Goal: Task Accomplishment & Management: Manage account settings

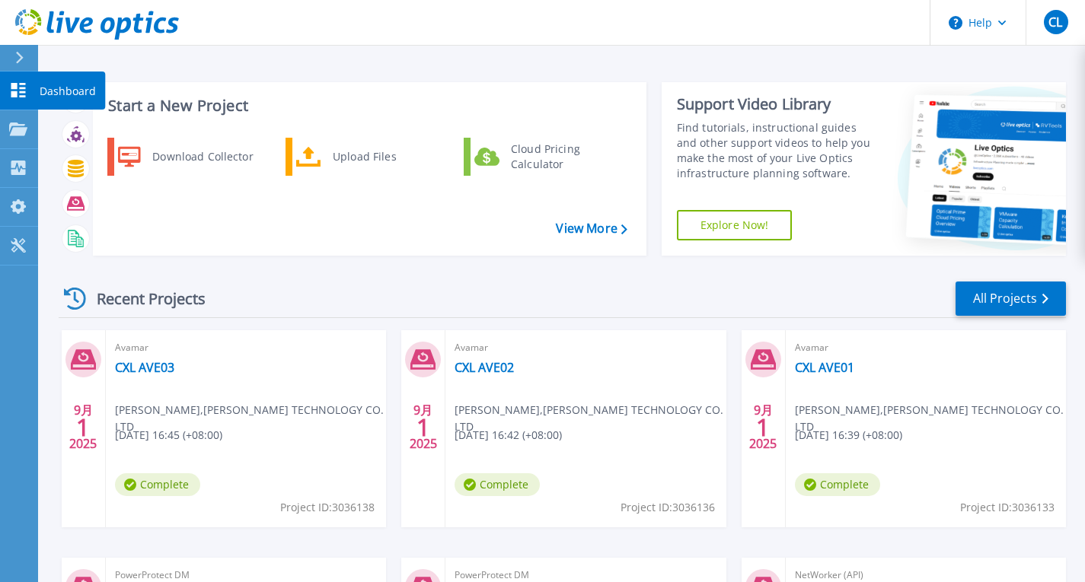
click at [14, 81] on link "Dashboard Dashboard" at bounding box center [19, 91] width 38 height 39
click at [16, 88] on icon at bounding box center [18, 90] width 14 height 14
click at [15, 127] on icon at bounding box center [18, 129] width 18 height 13
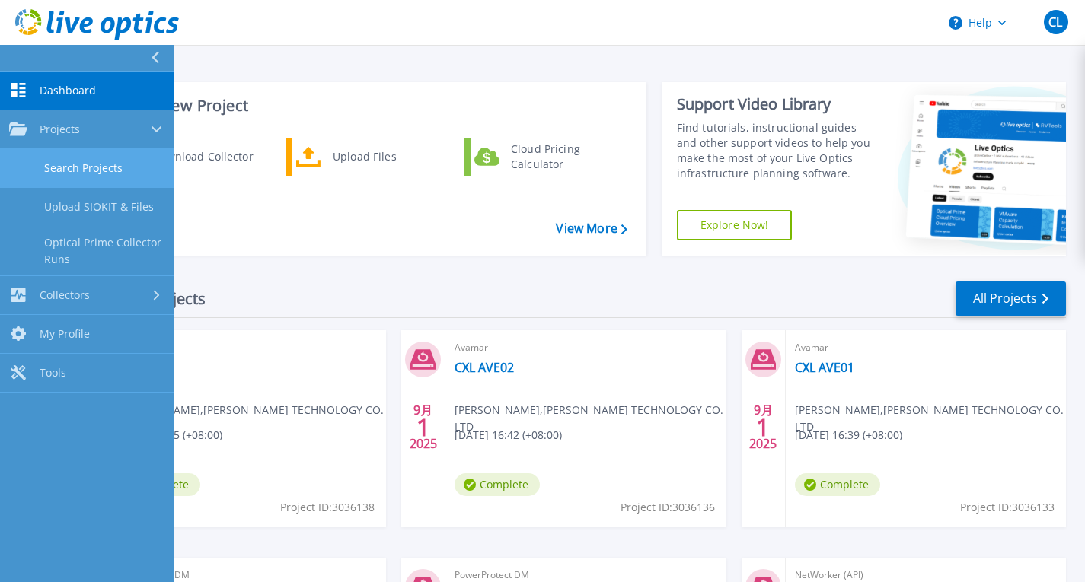
click at [65, 161] on link "Search Projects" at bounding box center [87, 168] width 174 height 39
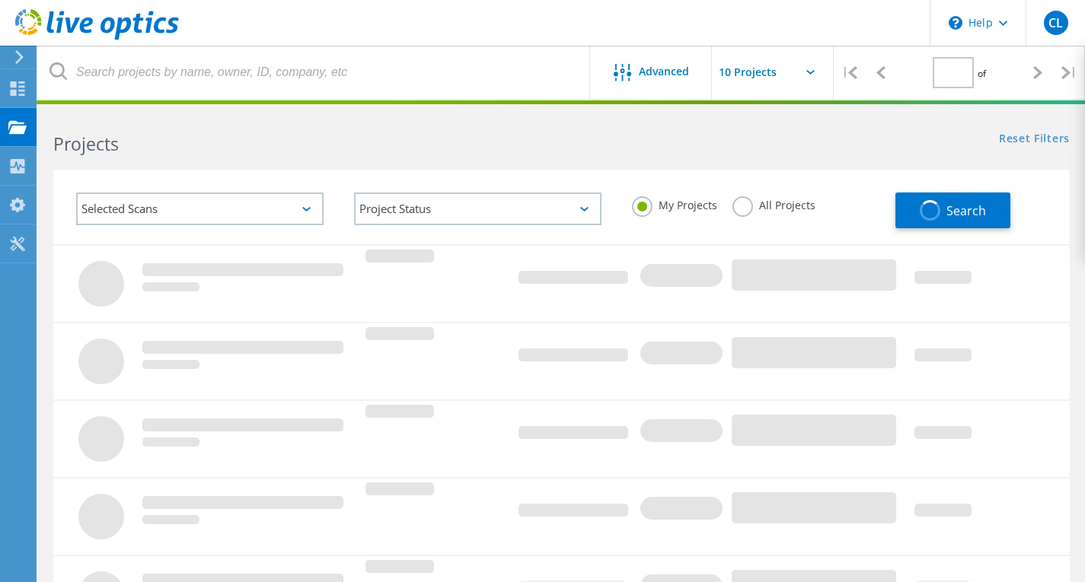
type input "1"
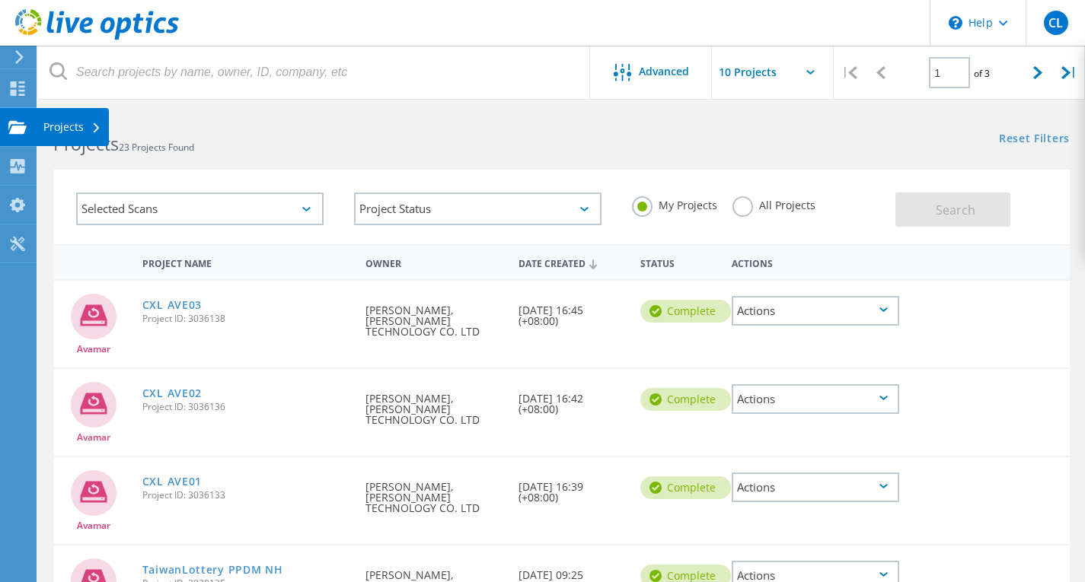
click at [17, 122] on use at bounding box center [17, 126] width 18 height 13
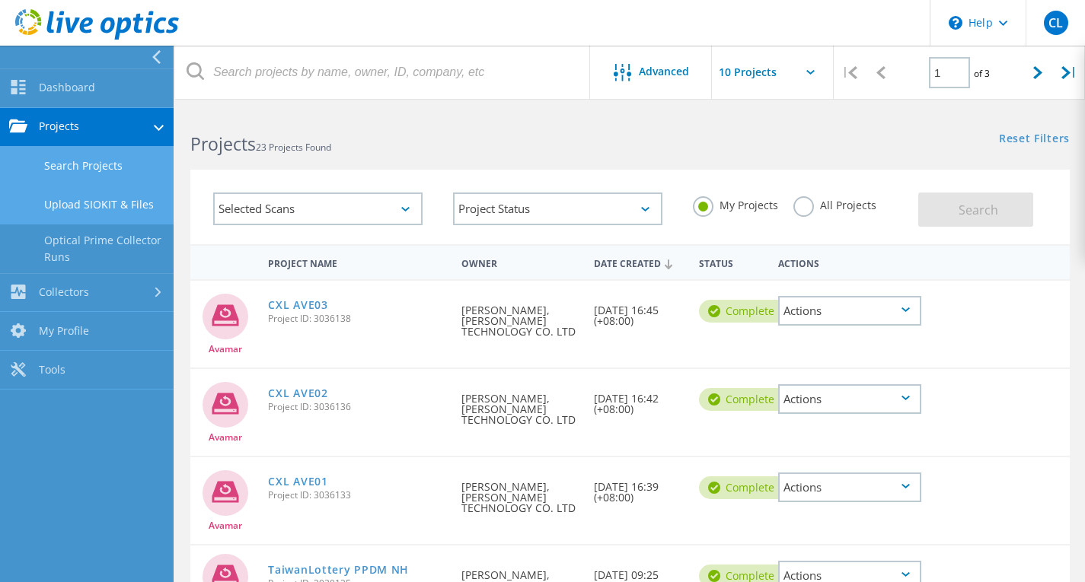
click at [53, 201] on link "Upload SIOKIT & Files" at bounding box center [87, 205] width 174 height 39
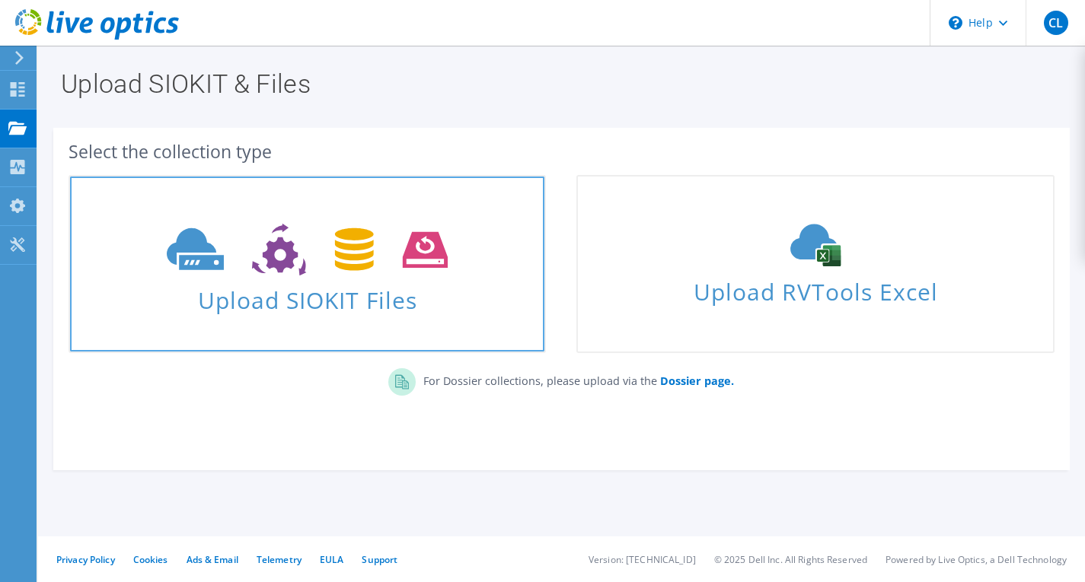
click at [305, 276] on span at bounding box center [307, 248] width 474 height 64
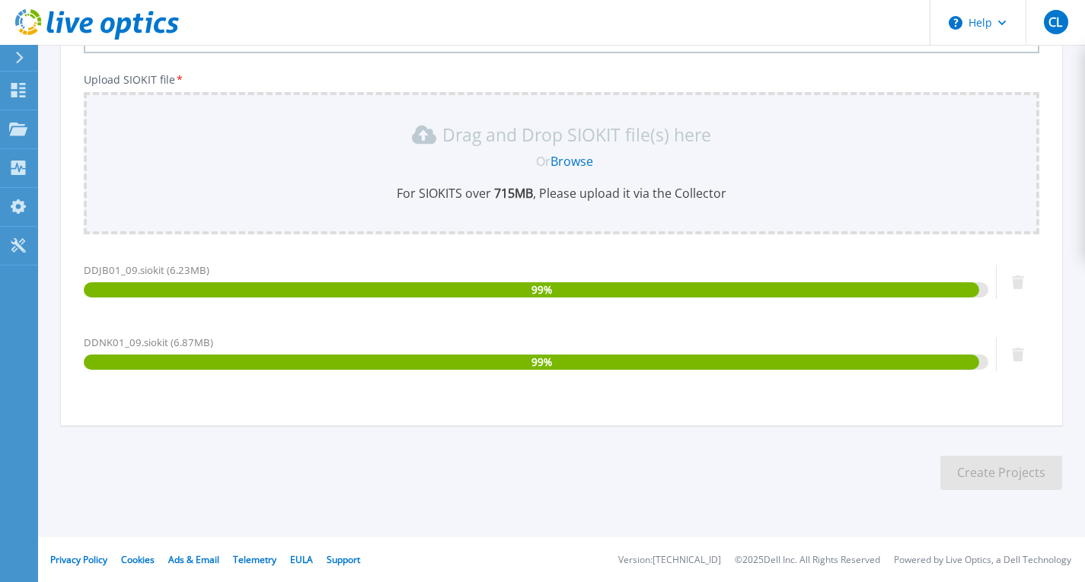
scroll to position [123, 0]
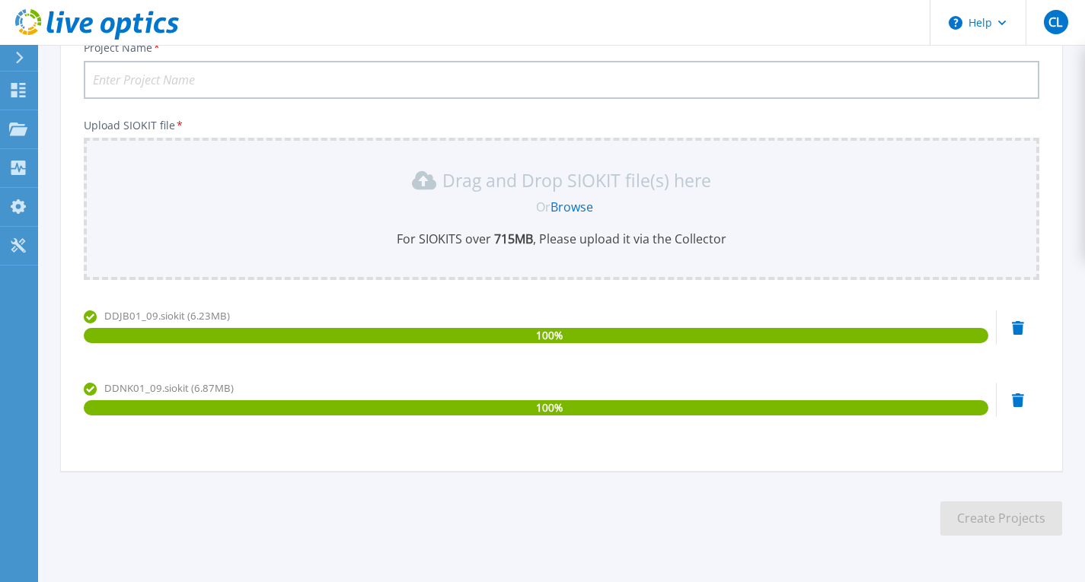
click at [147, 89] on input "Project Name *" at bounding box center [561, 80] width 955 height 38
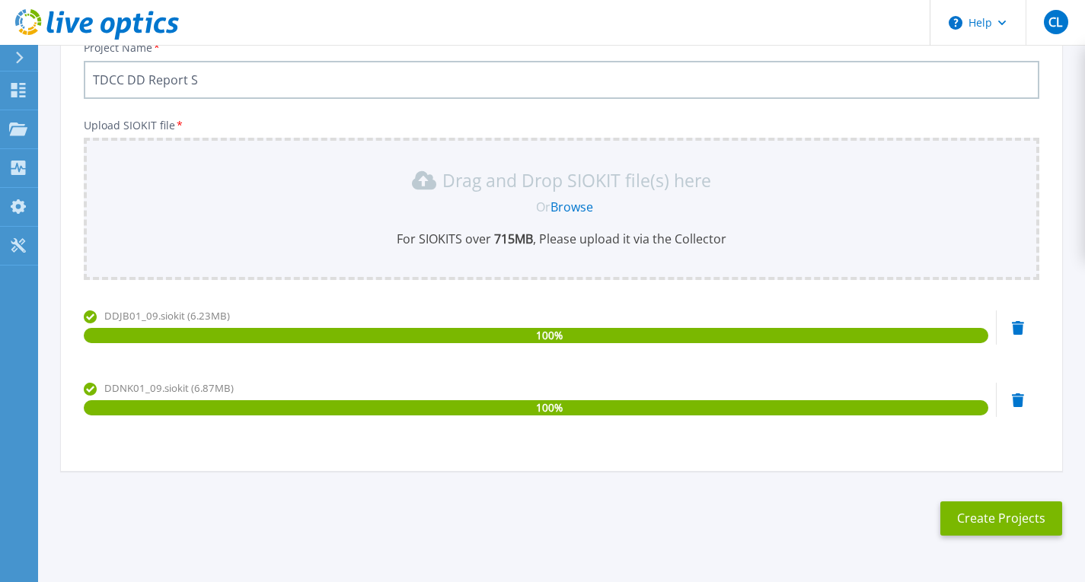
click at [269, 78] on input "TDCC DD Report S" at bounding box center [561, 80] width 955 height 38
click at [299, 218] on div "Drag and Drop SIOKIT file(s) here Or Browse For SIOKITS over 715 MB , Please up…" at bounding box center [561, 207] width 937 height 79
click at [212, 74] on input "TDCC DD Repo" at bounding box center [561, 80] width 955 height 38
type input "TDCC DR"
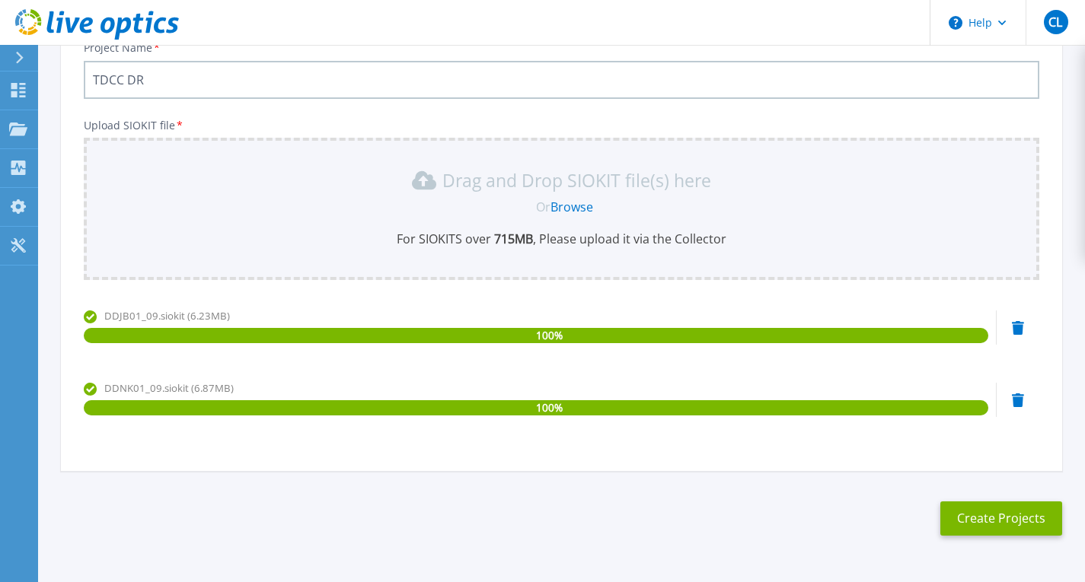
click at [105, 80] on input "TDCC DR" at bounding box center [561, 80] width 955 height 38
drag, startPoint x: 204, startPoint y: 76, endPoint x: 0, endPoint y: 59, distance: 204.7
click at [0, 59] on div "Help CL End User Chih-Ching Lin ed.lin@wwtech.com.tw WEN WEI TECHNOLOGY CO. LTD…" at bounding box center [542, 252] width 1085 height 751
type input "TDCC DD Report 202509"
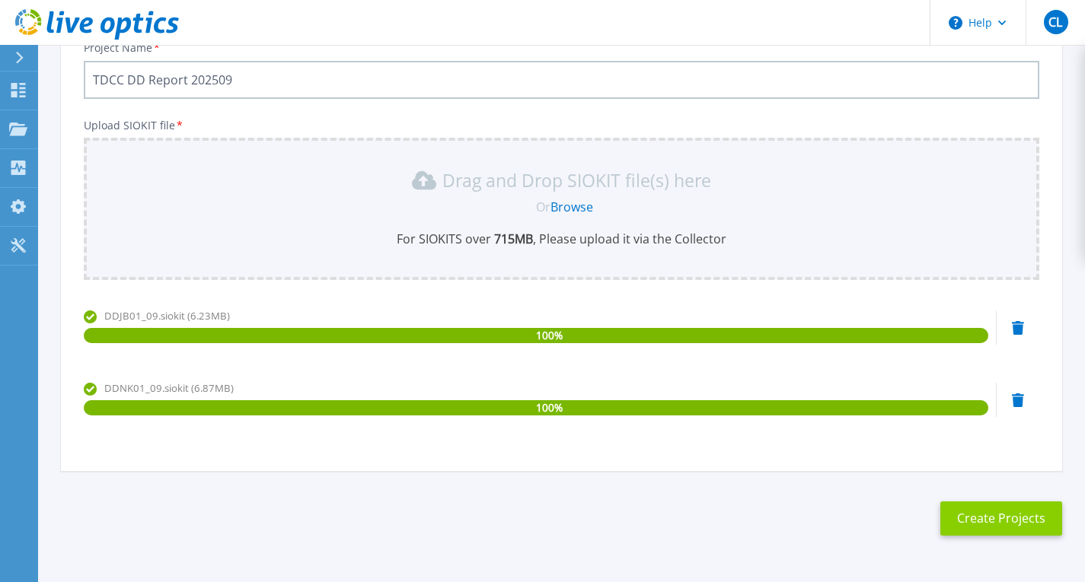
click at [994, 520] on button "Create Projects" at bounding box center [1001, 519] width 122 height 34
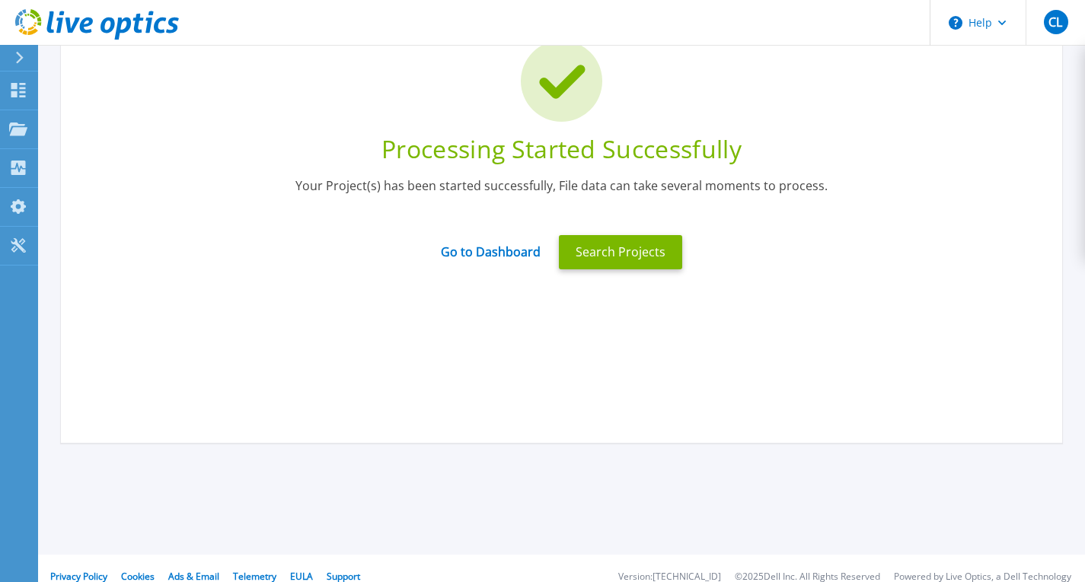
click at [628, 270] on div "Search Projects" at bounding box center [621, 252] width 142 height 53
click at [610, 247] on button "Search Projects" at bounding box center [620, 252] width 123 height 34
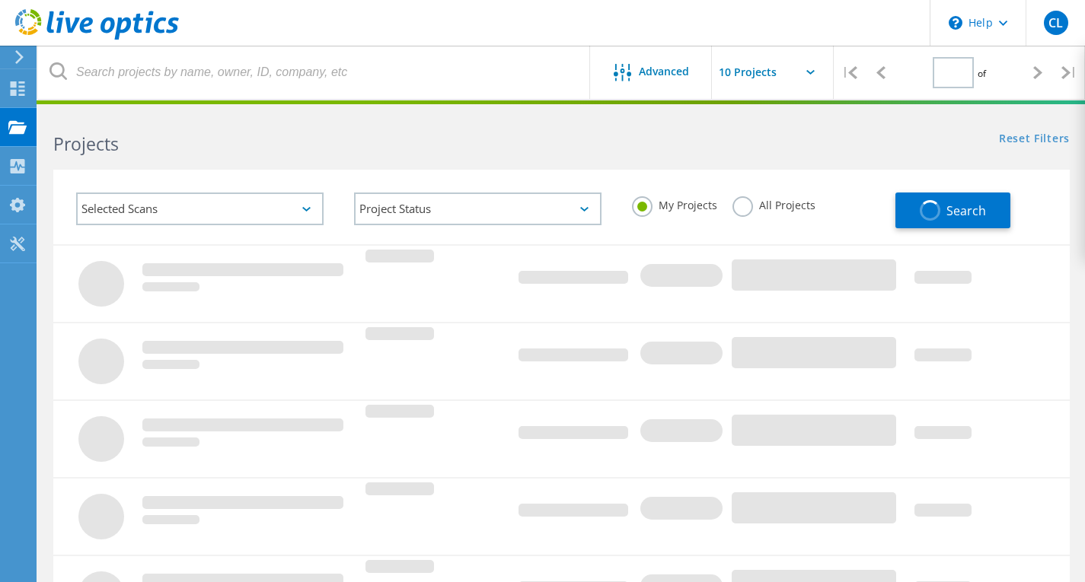
type input "1"
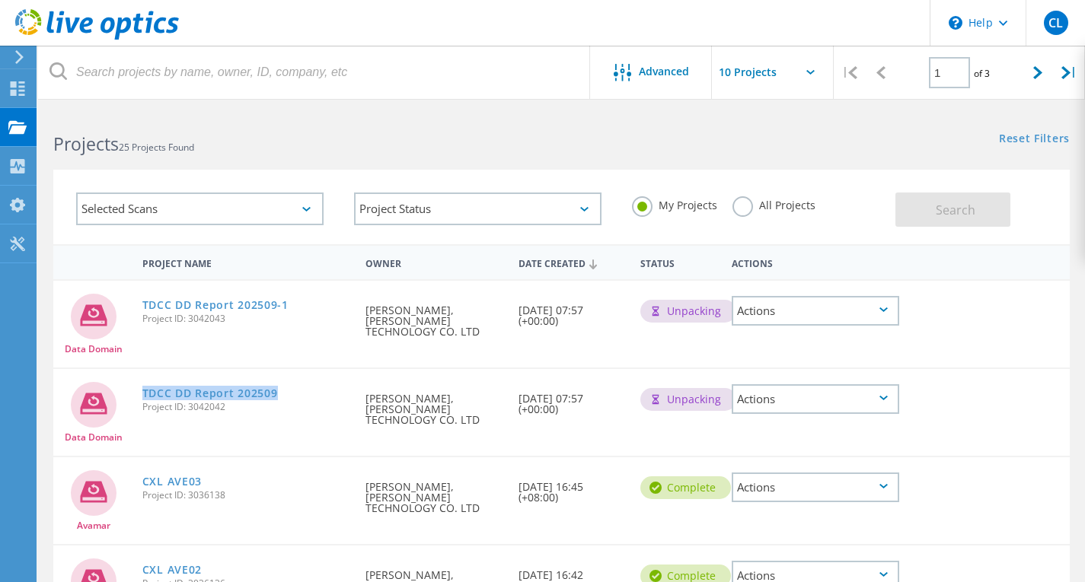
drag, startPoint x: 291, startPoint y: 384, endPoint x: 148, endPoint y: 374, distance: 142.6
click at [148, 374] on div "TDCC DD Report 202509 Project ID: 3042042" at bounding box center [247, 398] width 224 height 58
copy link "TDCC DD Report 202509"
click at [96, 123] on icon at bounding box center [97, 128] width 6 height 10
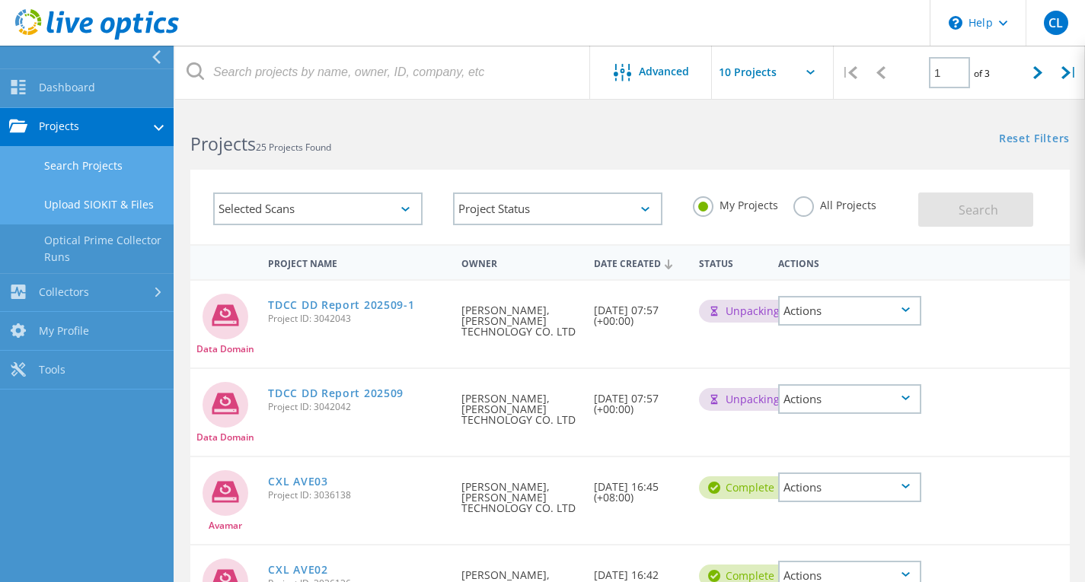
click at [129, 207] on link "Upload SIOKIT & Files" at bounding box center [87, 205] width 174 height 39
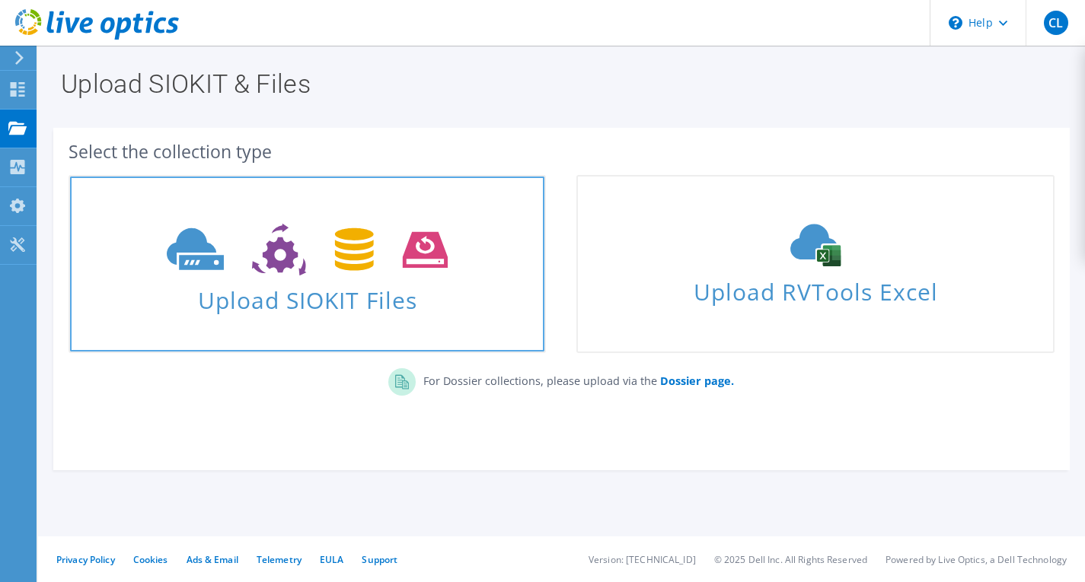
click at [193, 253] on use at bounding box center [307, 250] width 281 height 53
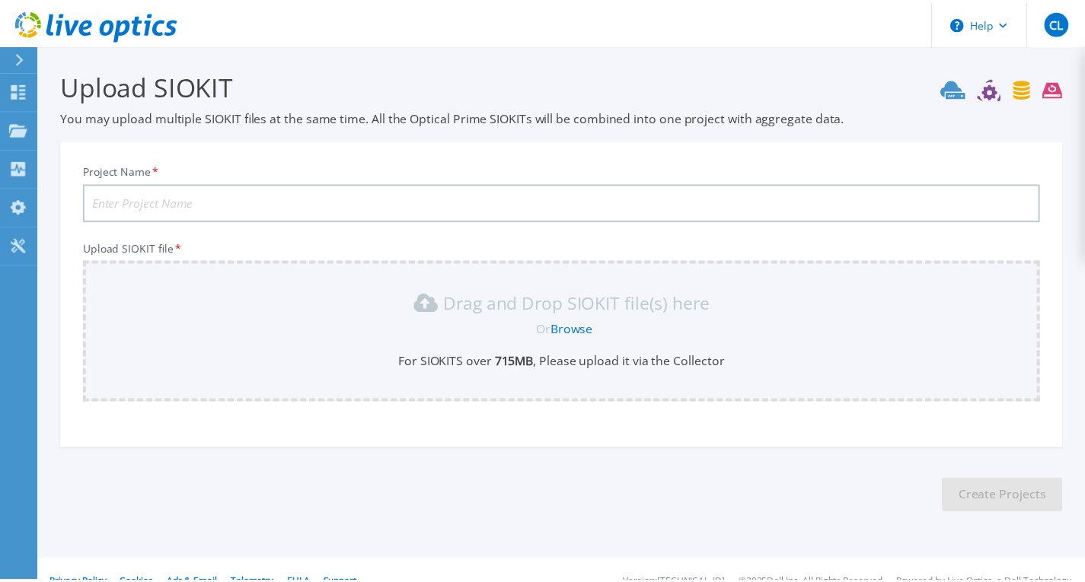
scroll to position [24, 0]
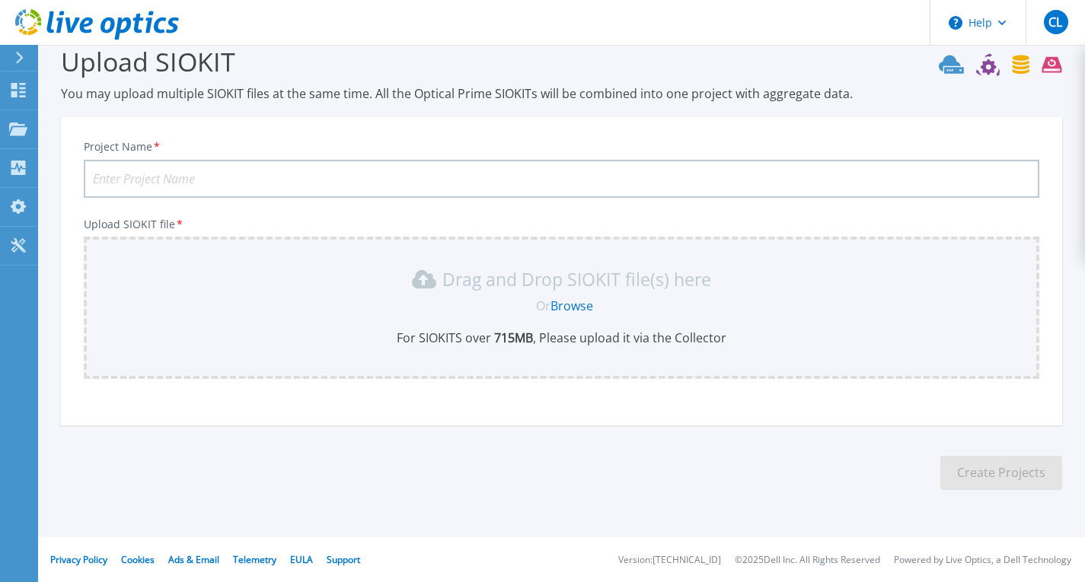
click at [323, 174] on input "Project Name *" at bounding box center [561, 179] width 955 height 38
paste input "TDCC DD Report 202509"
click at [183, 177] on input "TDCC DD Report 202509" at bounding box center [561, 179] width 955 height 38
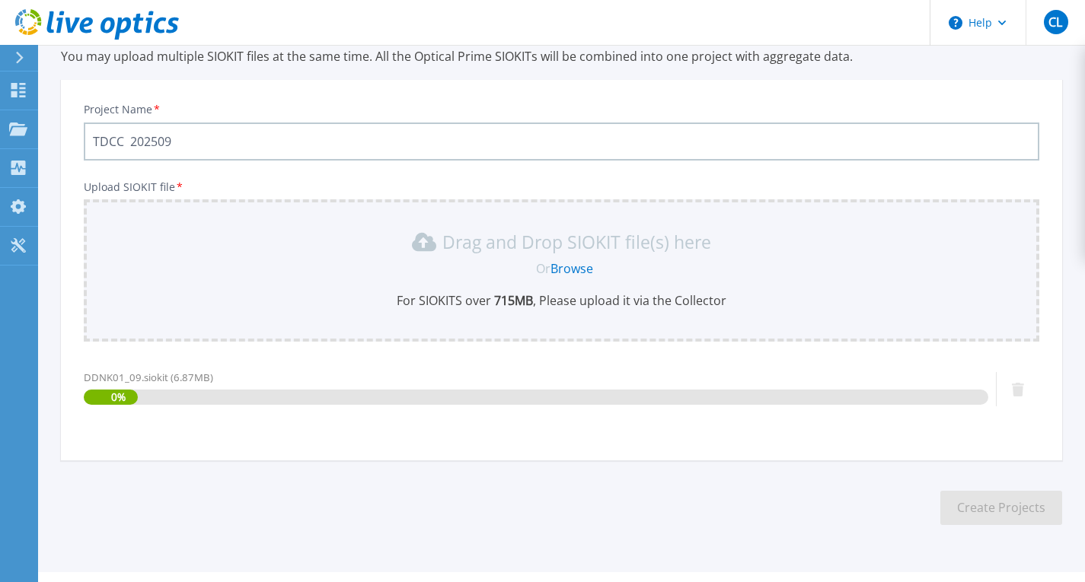
scroll to position [96, 0]
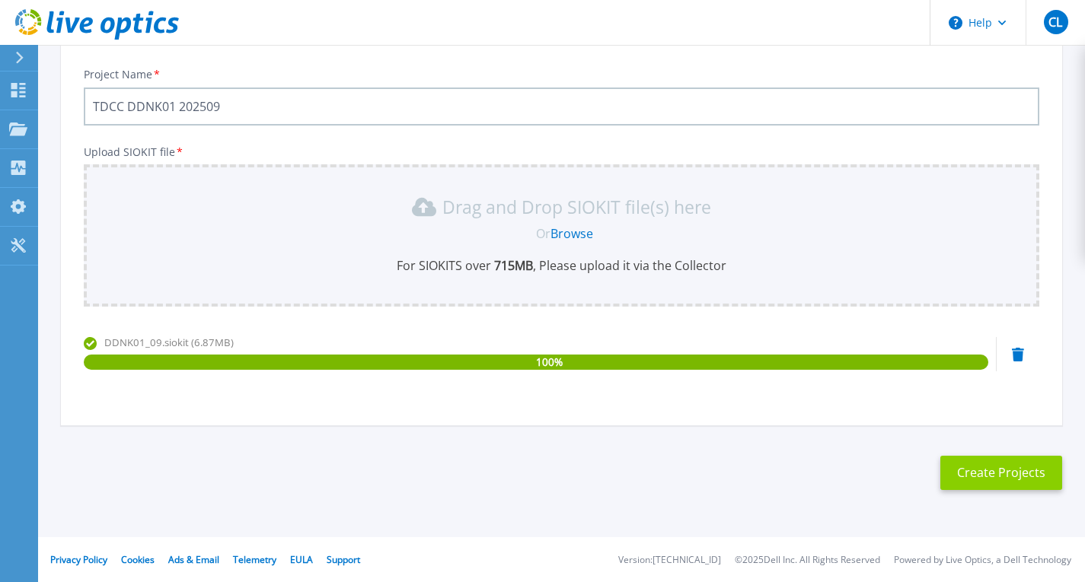
type input "TDCC DDNK01 202509"
click at [999, 476] on button "Create Projects" at bounding box center [1001, 473] width 122 height 34
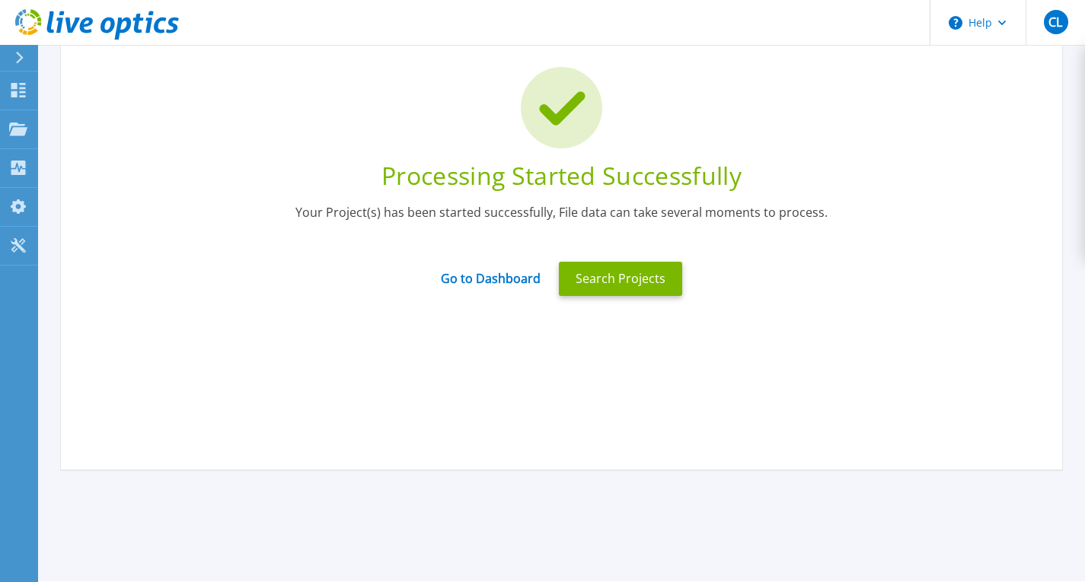
click at [24, 56] on div at bounding box center [26, 58] width 24 height 26
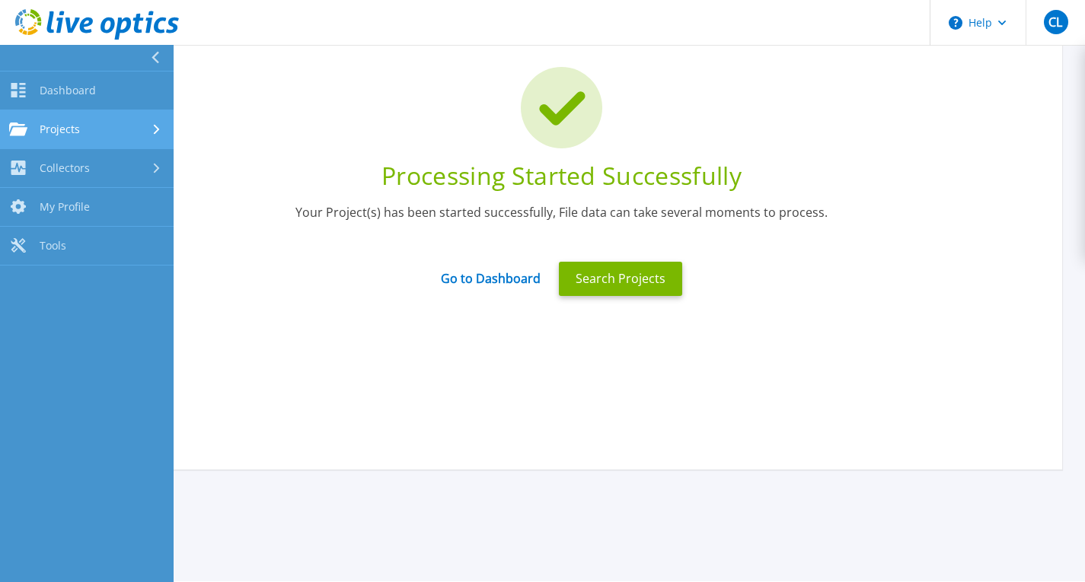
click at [54, 126] on span "Projects" at bounding box center [60, 130] width 40 height 14
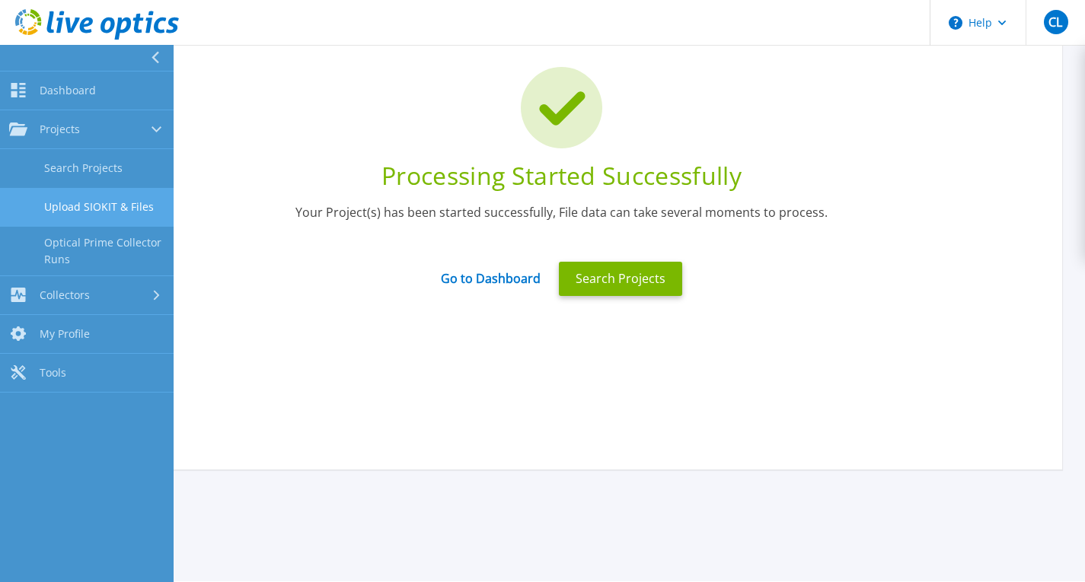
click at [113, 210] on link "Upload SIOKIT & Files" at bounding box center [87, 207] width 174 height 39
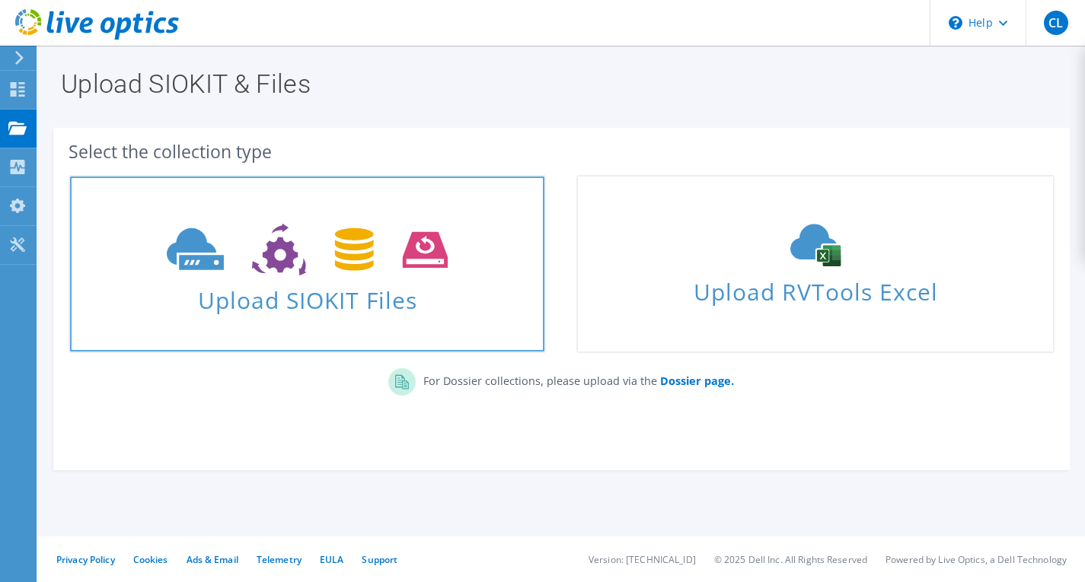
click at [207, 227] on icon at bounding box center [307, 250] width 281 height 53
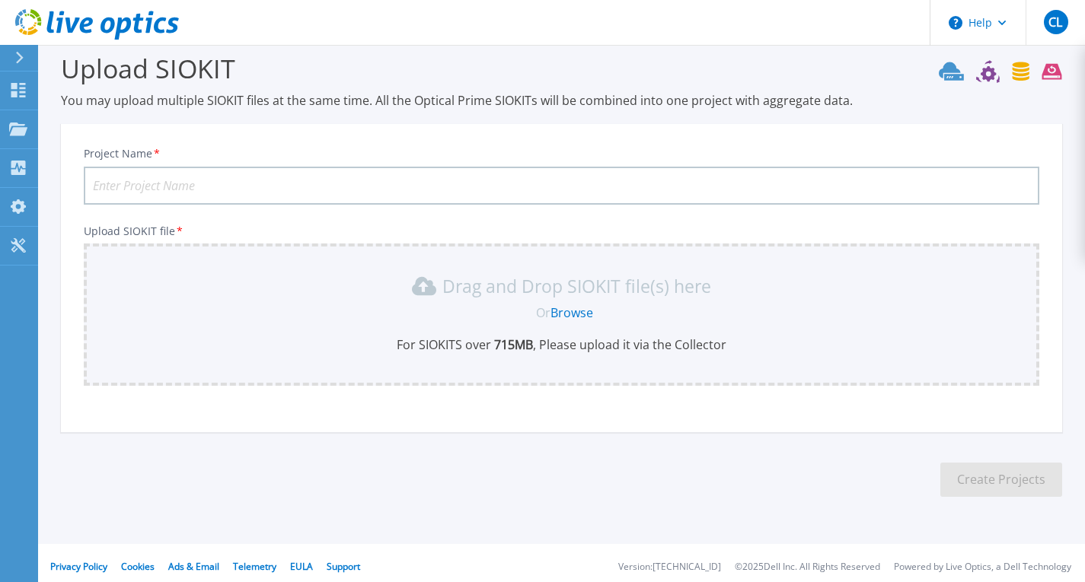
scroll to position [24, 0]
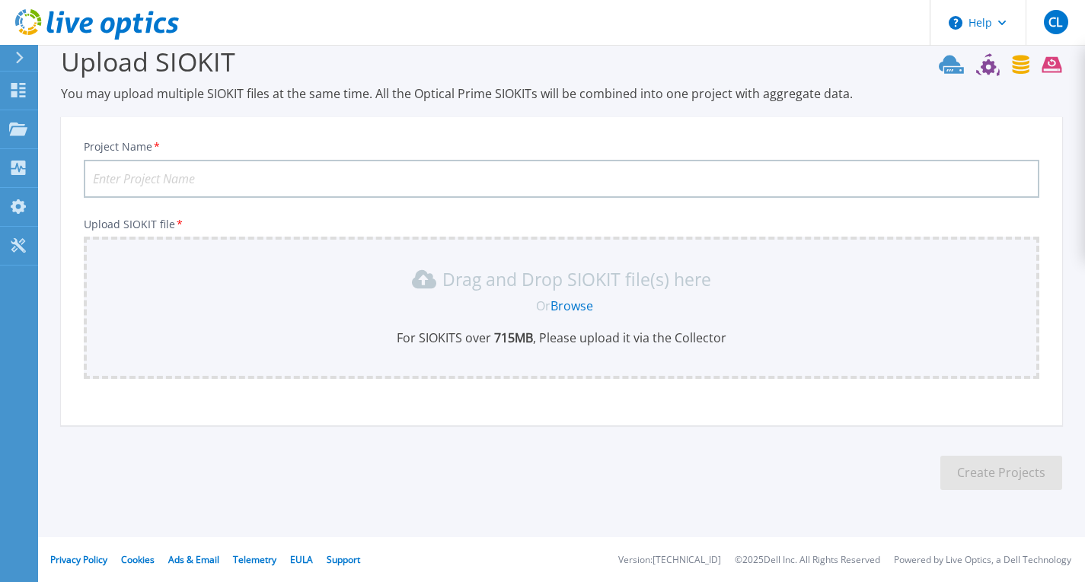
click at [291, 168] on input "Project Name *" at bounding box center [561, 179] width 955 height 38
paste input "TDCC DDNK01 202509"
click at [163, 176] on input "TDCC DDNK01 202509" at bounding box center [561, 179] width 955 height 38
type input "TDCC DDJB01 202509"
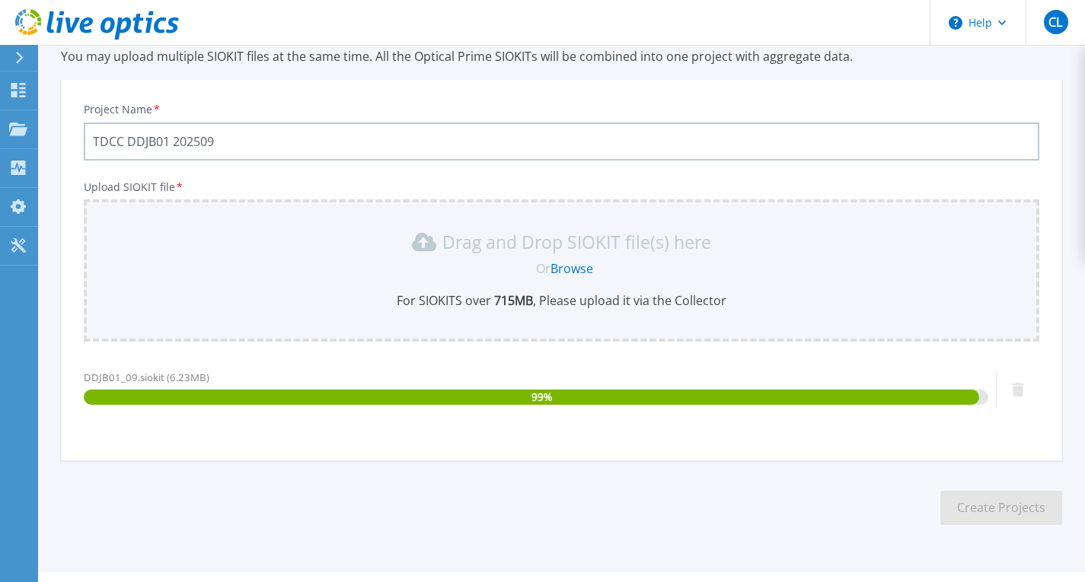
scroll to position [96, 0]
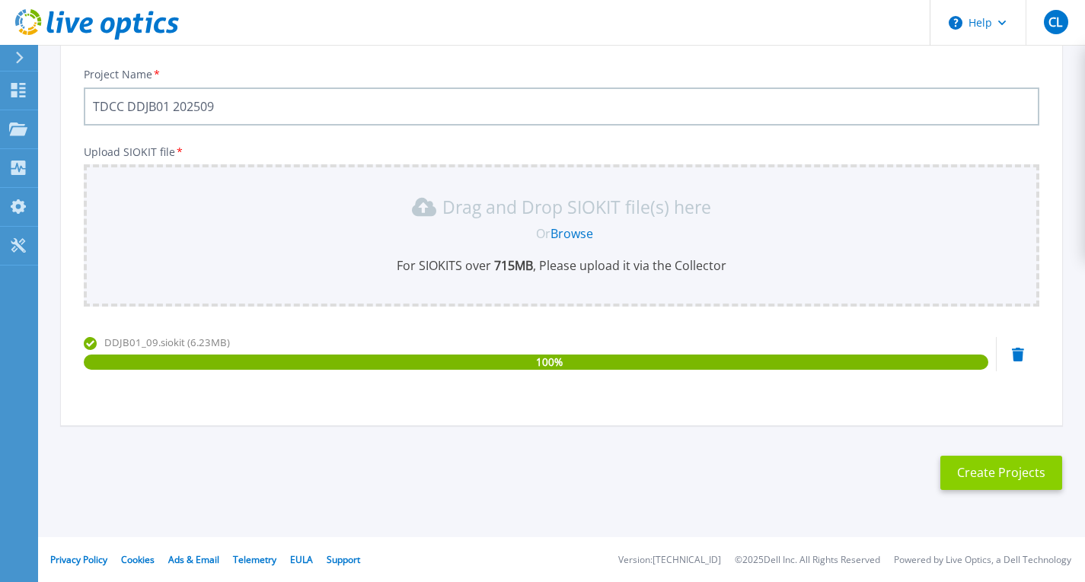
click at [987, 460] on button "Create Projects" at bounding box center [1001, 473] width 122 height 34
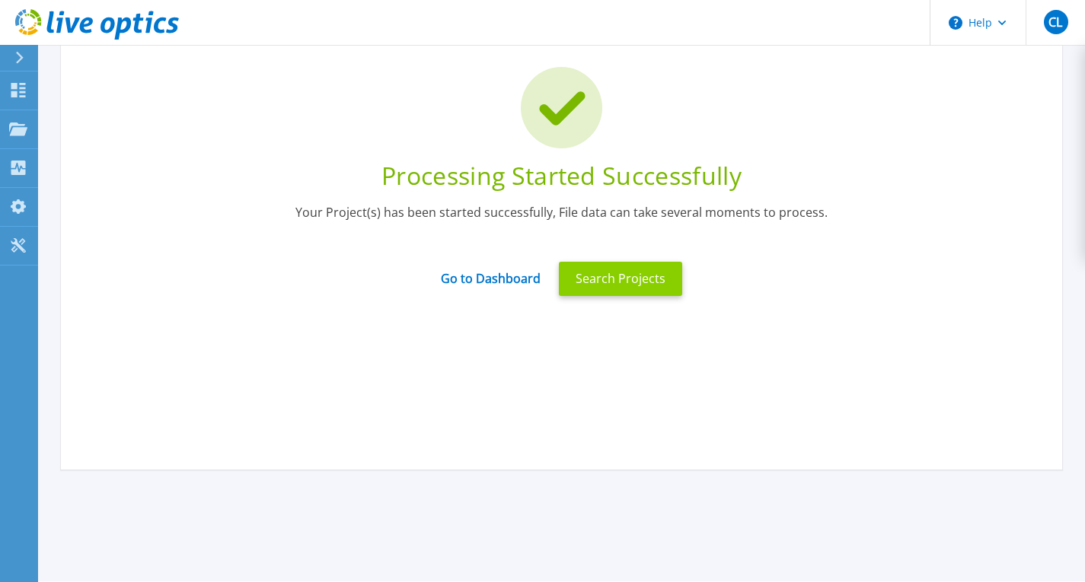
click at [601, 280] on button "Search Projects" at bounding box center [620, 279] width 123 height 34
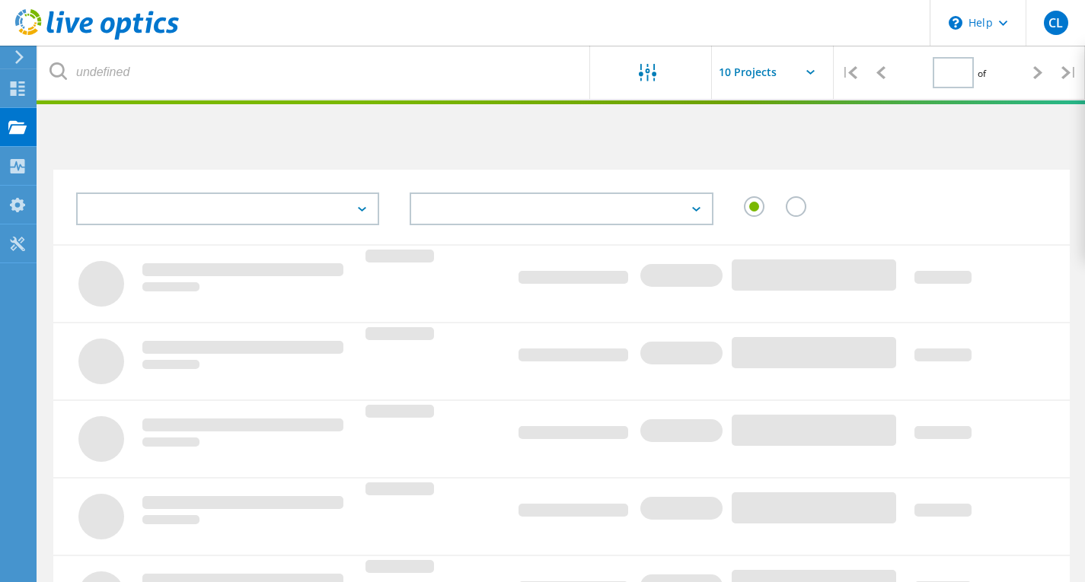
type input "1"
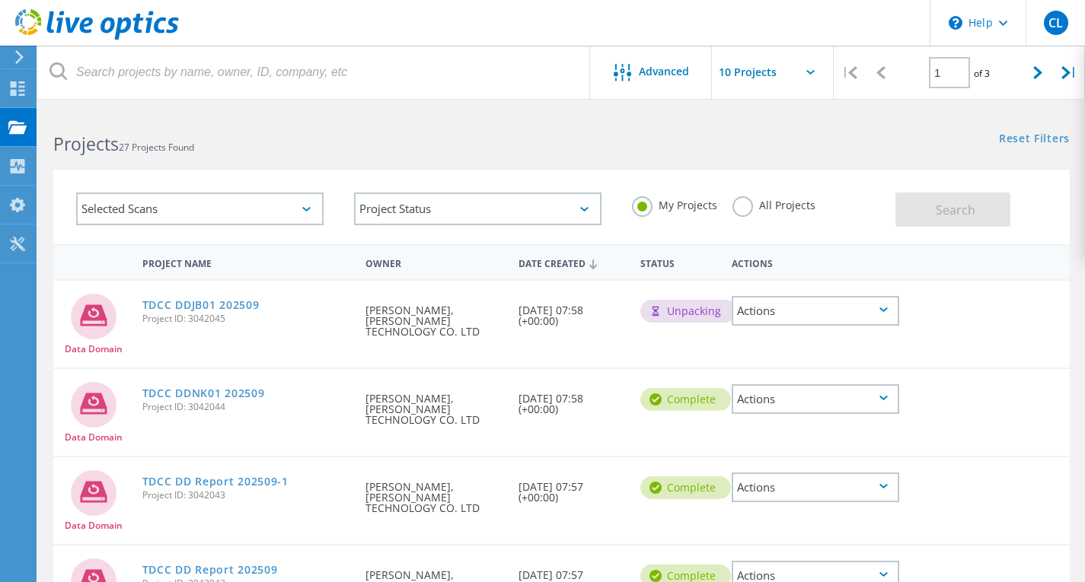
click at [799, 473] on div "Actions" at bounding box center [814, 488] width 167 height 30
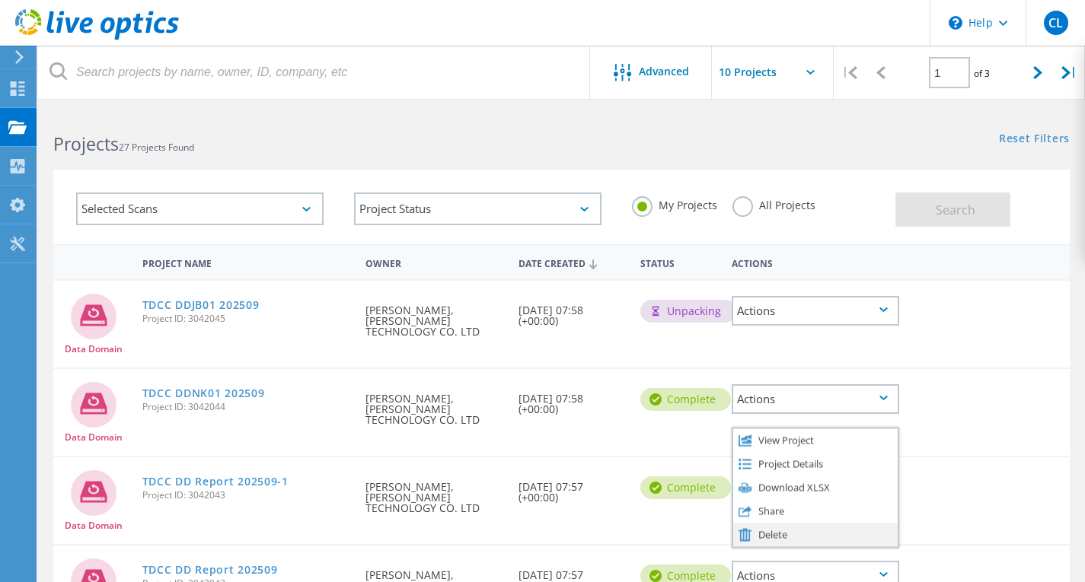
click at [778, 523] on div "Delete" at bounding box center [815, 535] width 164 height 24
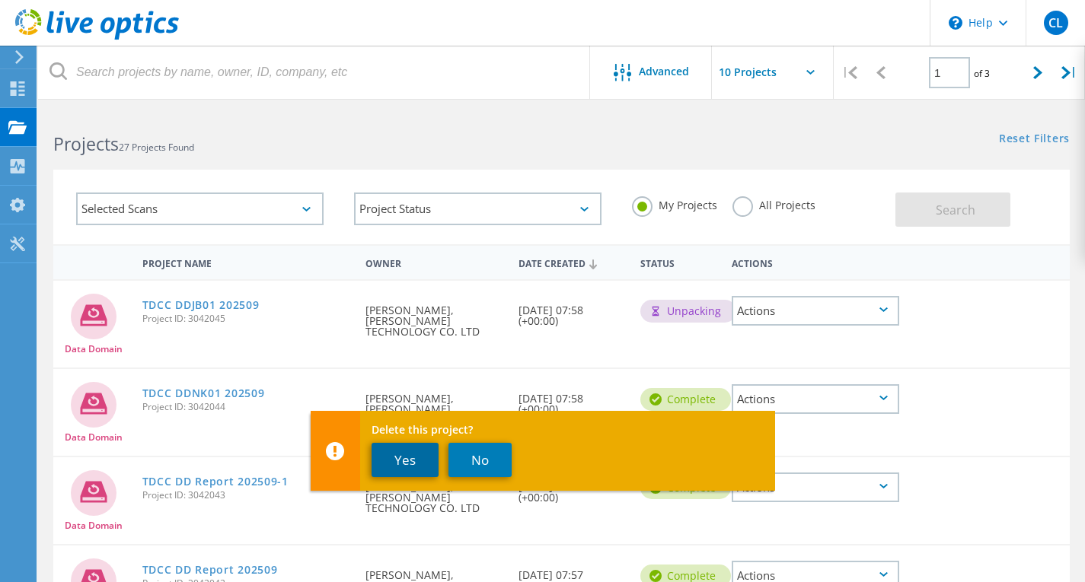
click at [381, 449] on button "Yes" at bounding box center [404, 460] width 67 height 34
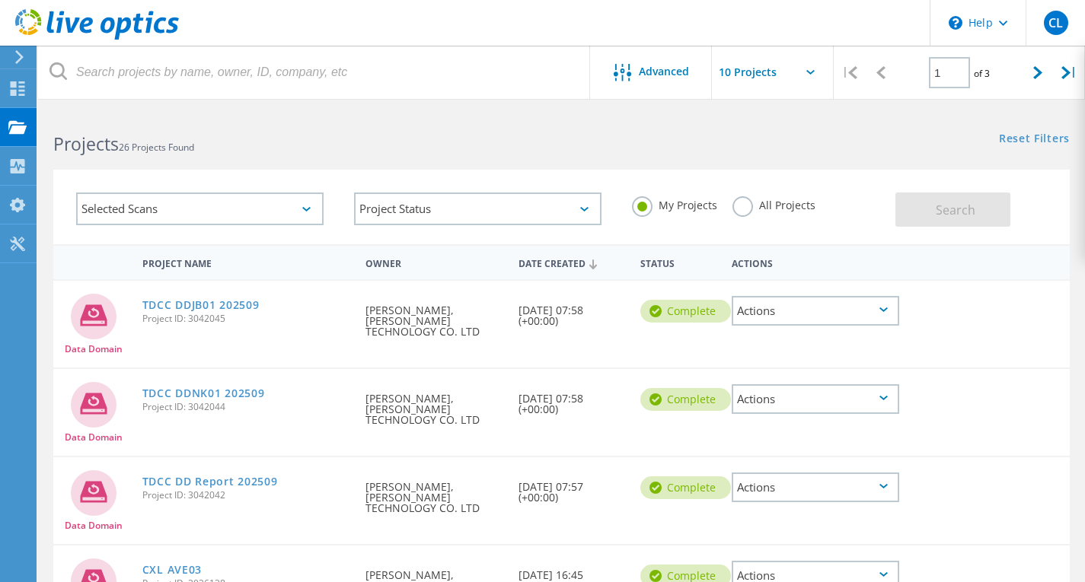
click at [810, 474] on div "Actions" at bounding box center [814, 488] width 167 height 30
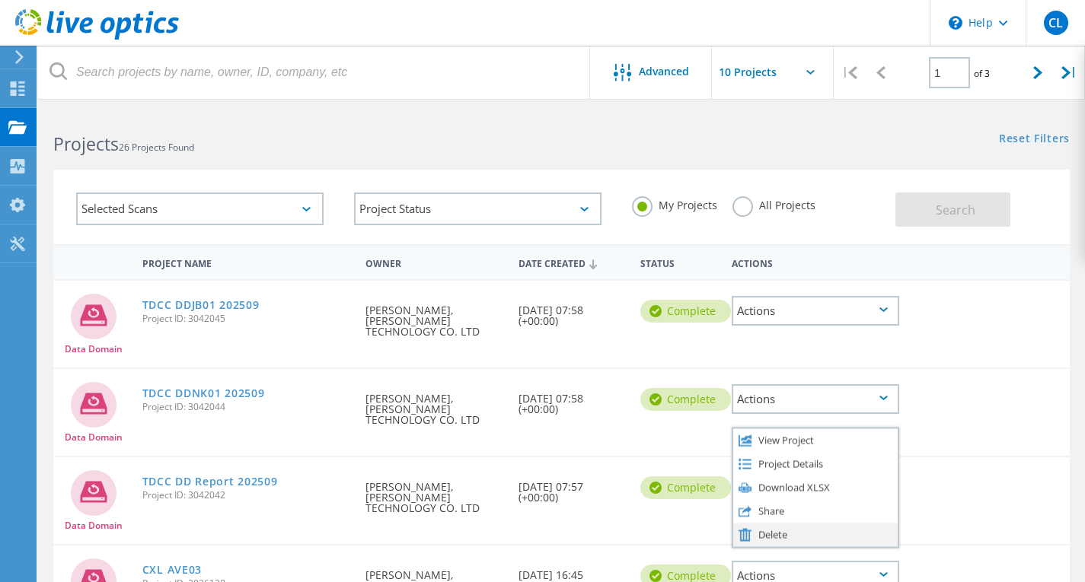
click at [763, 523] on div "Delete" at bounding box center [815, 535] width 164 height 24
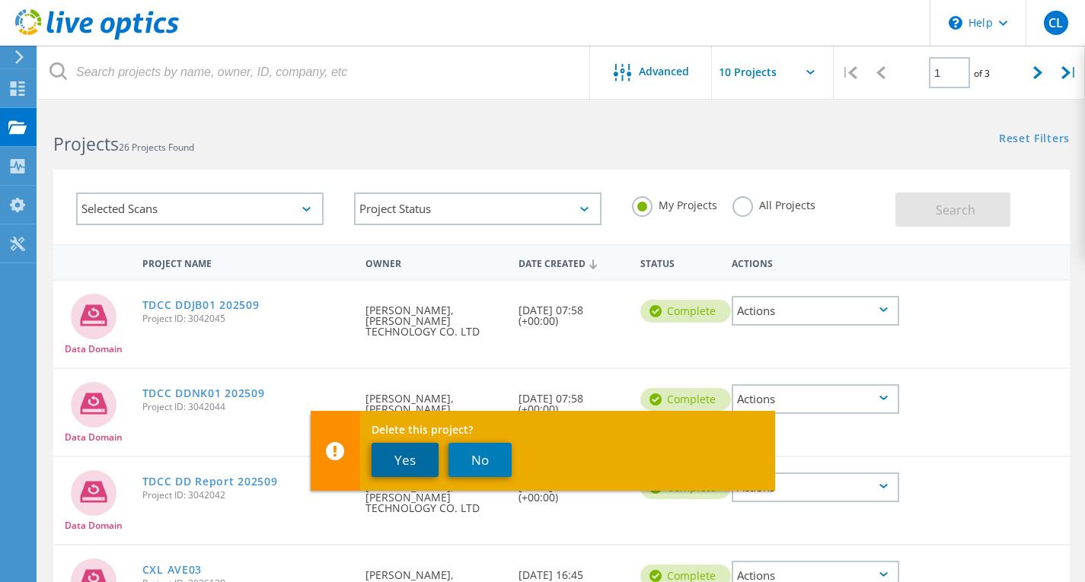
click at [408, 463] on button "Yes" at bounding box center [404, 460] width 67 height 34
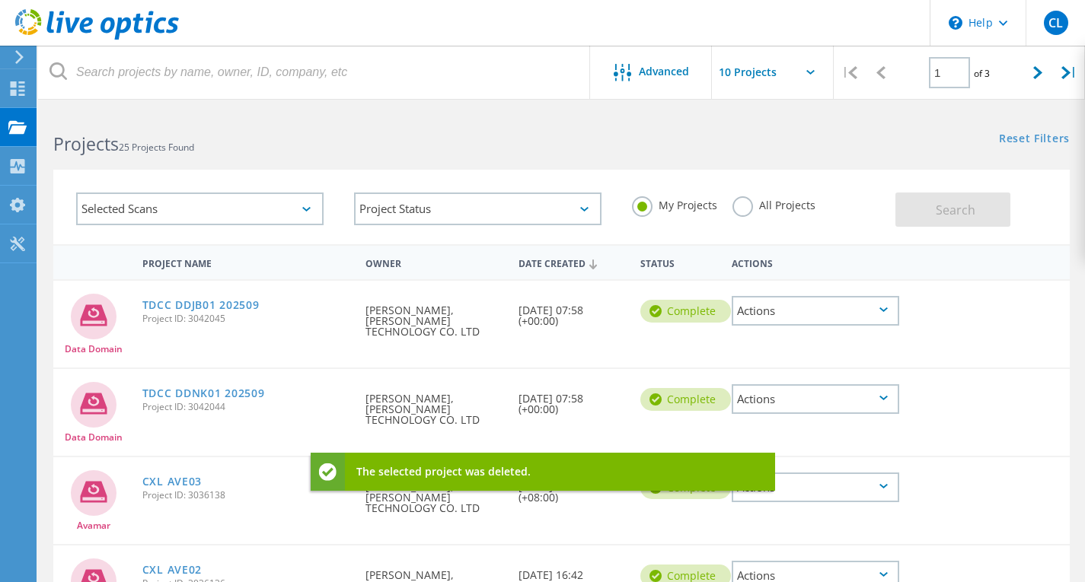
click at [775, 386] on div "Actions" at bounding box center [814, 399] width 167 height 30
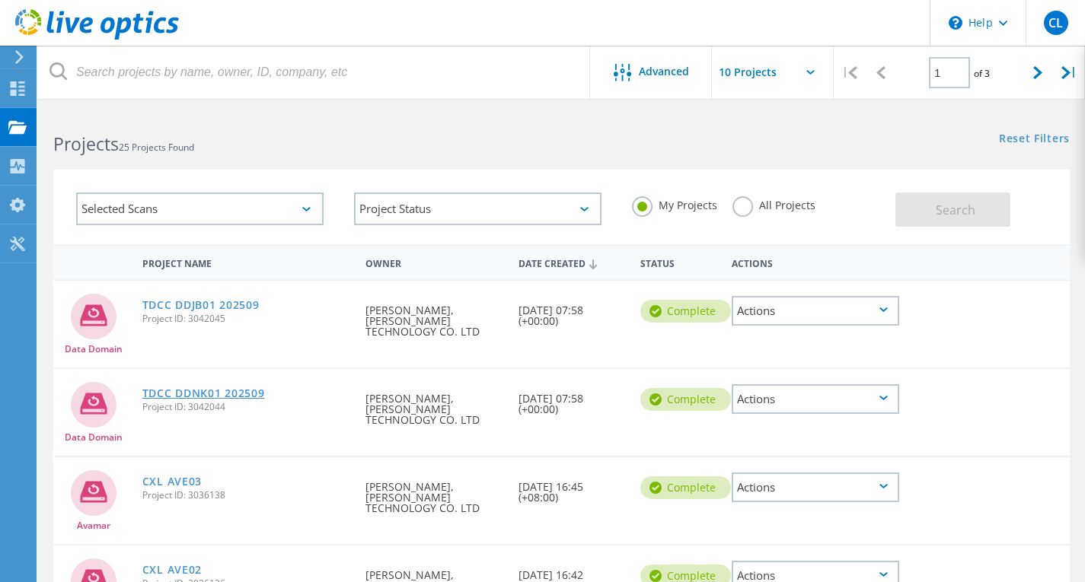
click at [191, 388] on link "TDCC DDNK01 202509" at bounding box center [203, 393] width 123 height 11
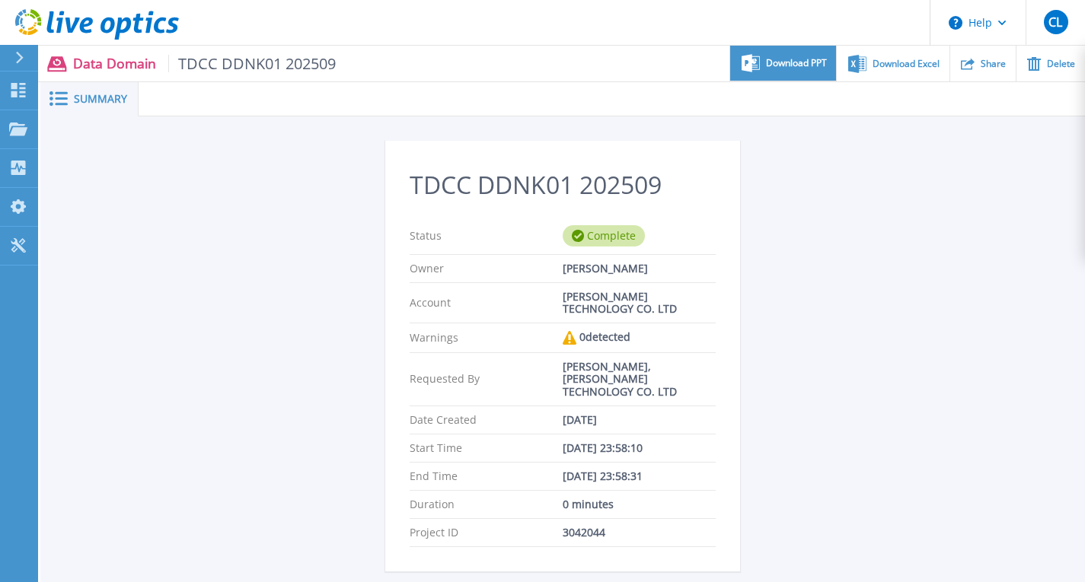
click at [804, 65] on span "Download PPT" at bounding box center [796, 63] width 61 height 9
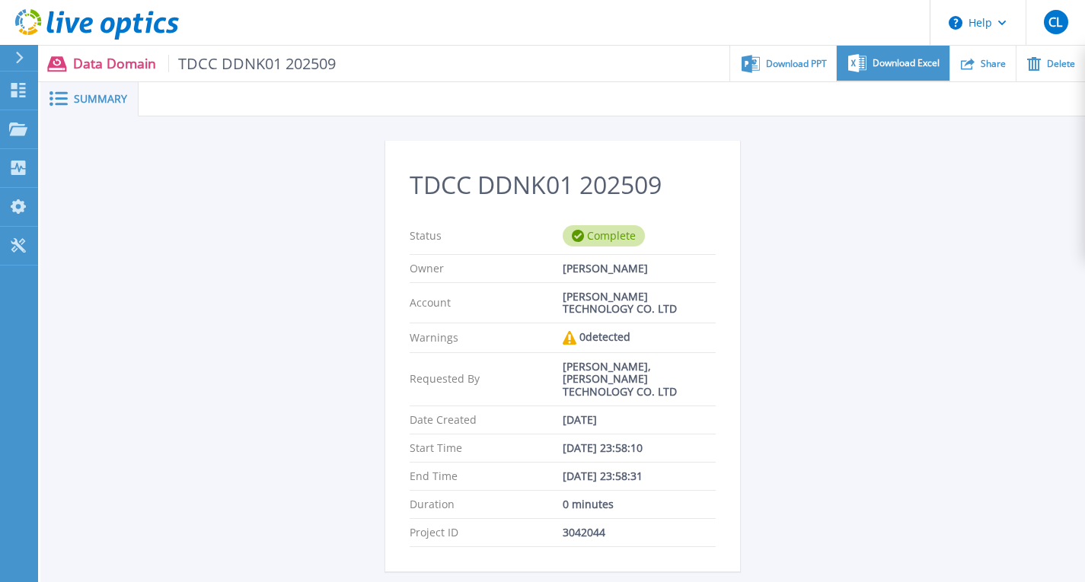
click at [888, 50] on div "Download Excel" at bounding box center [893, 64] width 112 height 36
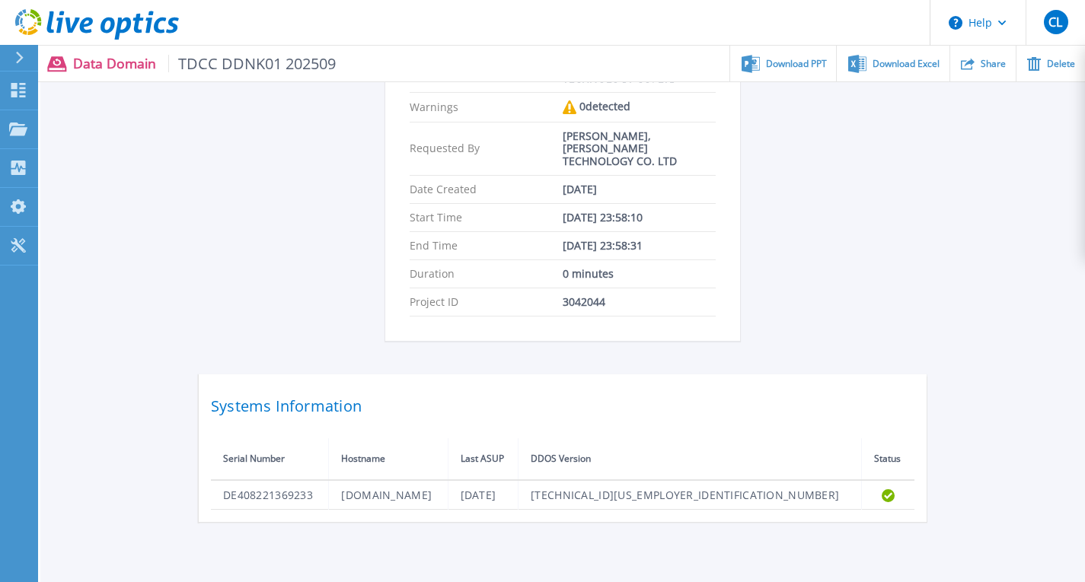
scroll to position [231, 0]
click at [59, 128] on p "Projects" at bounding box center [60, 130] width 40 height 40
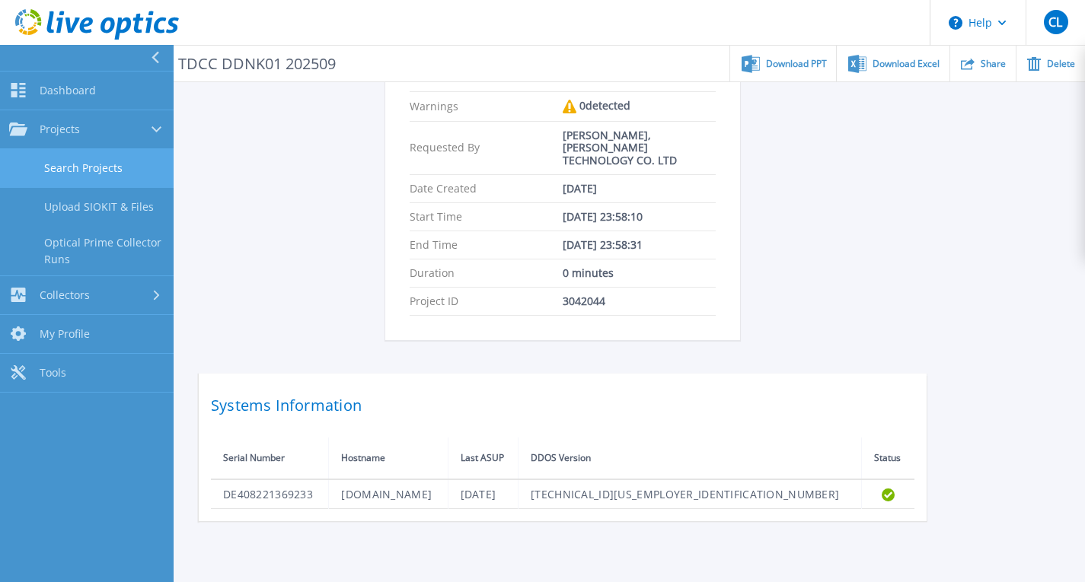
click at [117, 161] on link "Search Projects" at bounding box center [87, 168] width 174 height 39
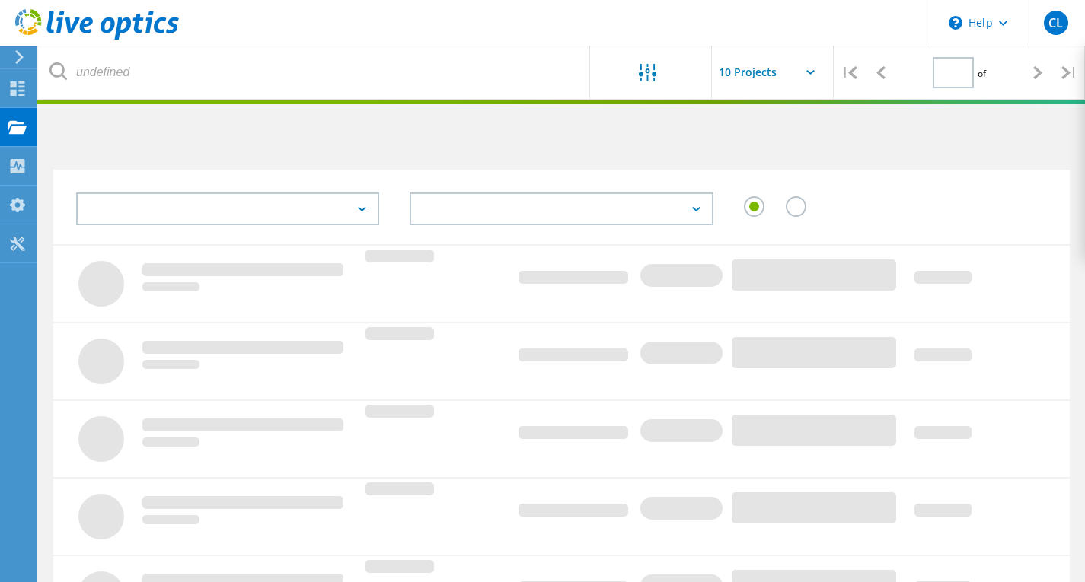
type input "1"
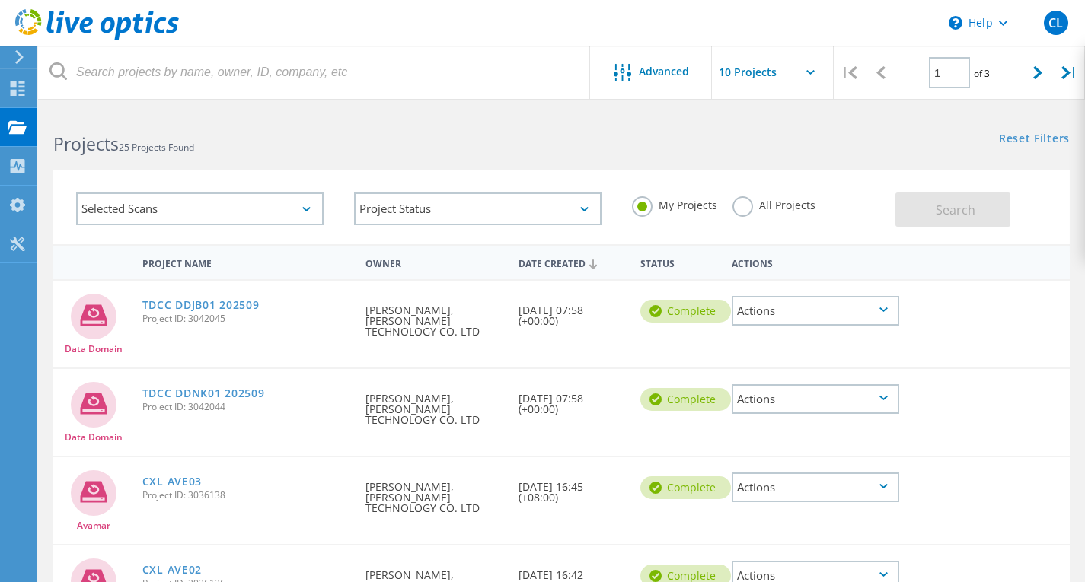
click at [591, 317] on div "Date Created [DATE] 07:58 (+00:00)" at bounding box center [572, 311] width 122 height 61
click at [241, 301] on link "TDCC DDJB01 202509" at bounding box center [200, 305] width 117 height 11
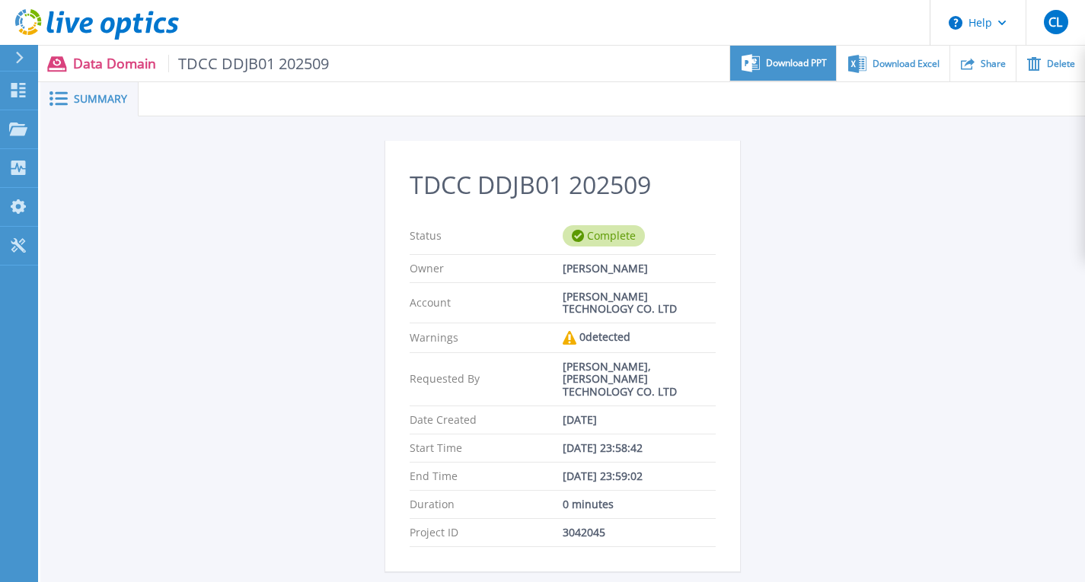
click at [761, 67] on div "Download PPT" at bounding box center [783, 64] width 106 height 36
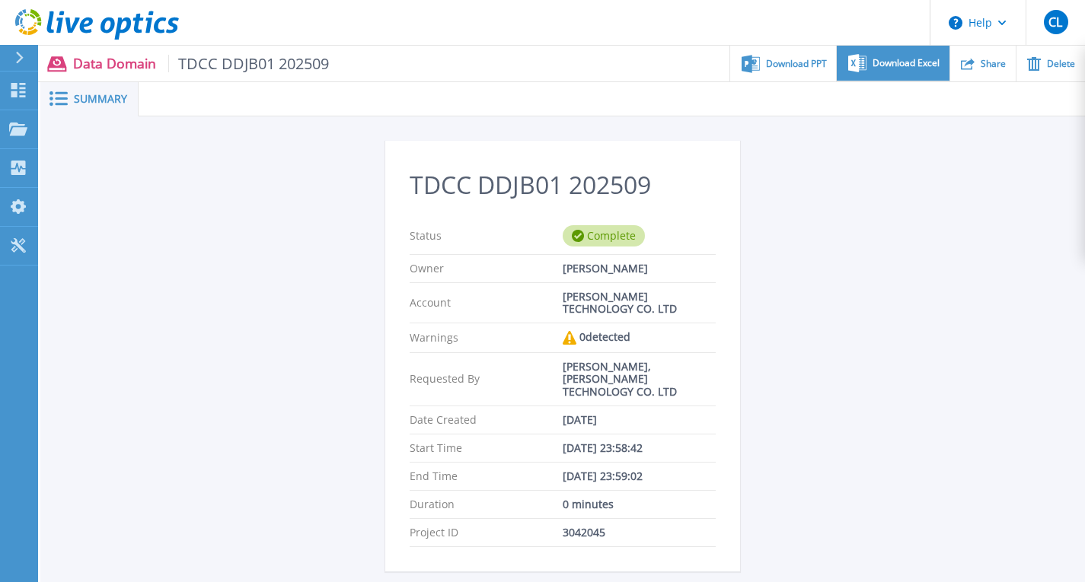
click at [894, 56] on div "Download Excel" at bounding box center [893, 64] width 112 height 36
